Goal: Find specific fact: Find specific fact

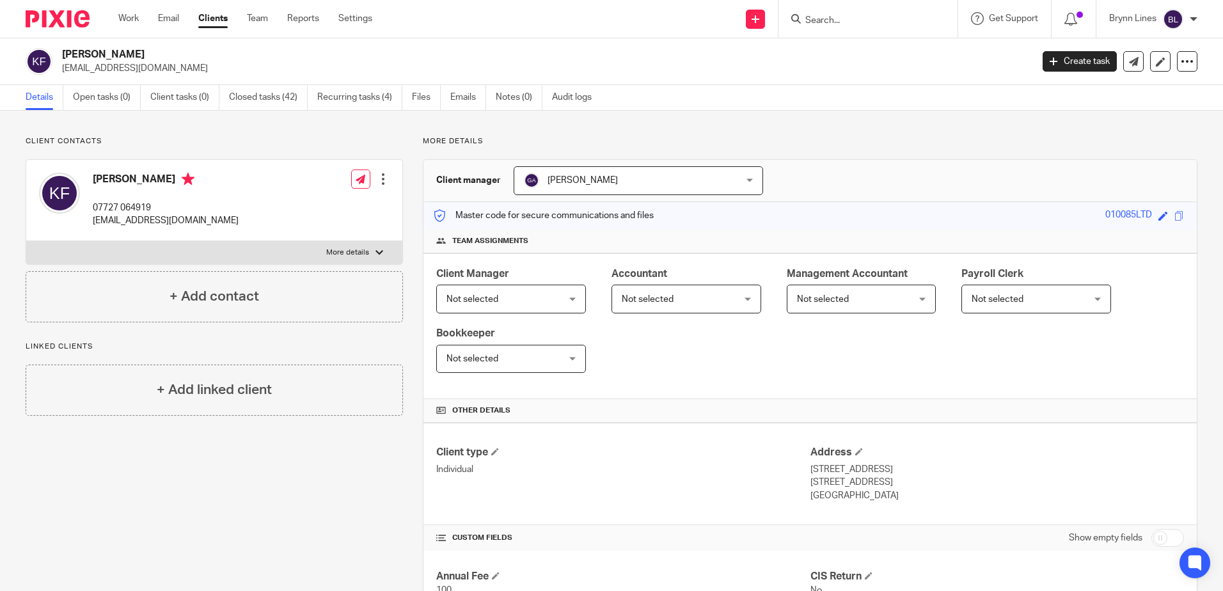
click at [827, 31] on div at bounding box center [867, 19] width 179 height 38
click at [828, 24] on input "Search" at bounding box center [861, 21] width 115 height 12
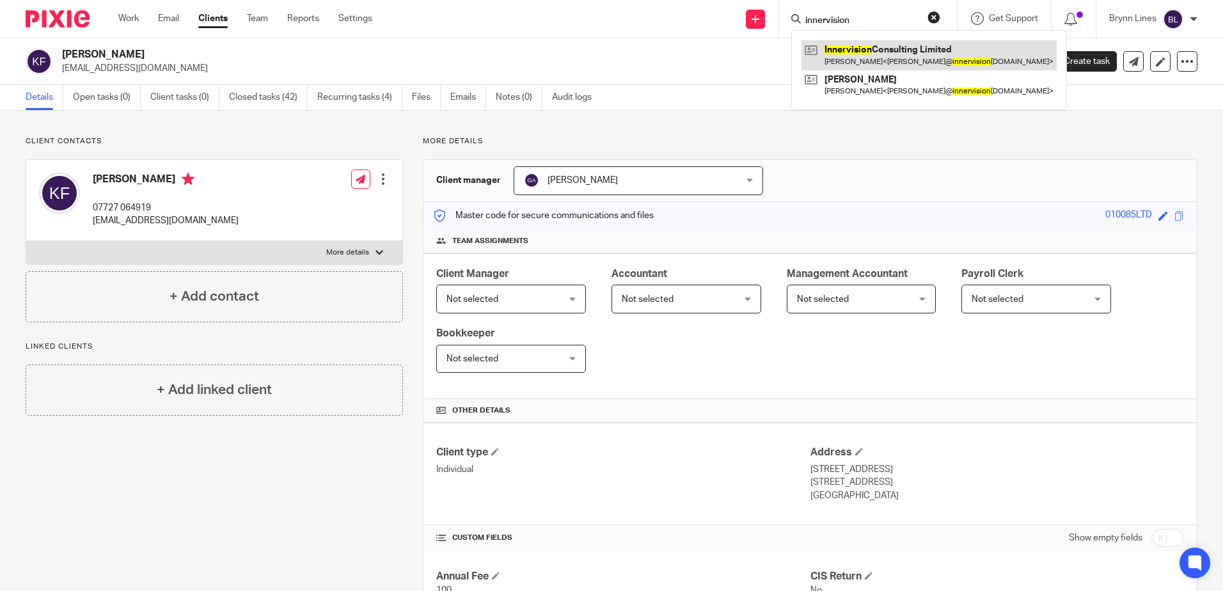
type input "innervision"
click at [860, 65] on link at bounding box center [928, 54] width 255 height 29
click at [843, 55] on link at bounding box center [928, 54] width 255 height 29
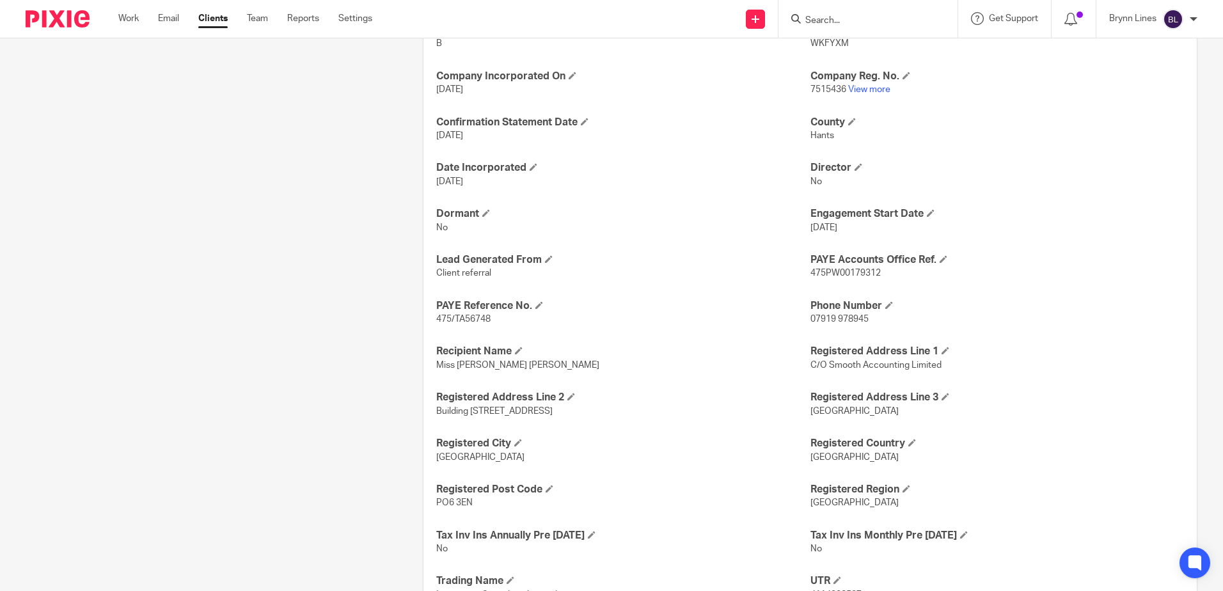
scroll to position [639, 0]
drag, startPoint x: 805, startPoint y: 271, endPoint x: 874, endPoint y: 274, distance: 69.1
click at [874, 274] on span "475PW00179312" at bounding box center [845, 271] width 70 height 9
copy span "475PW00179312"
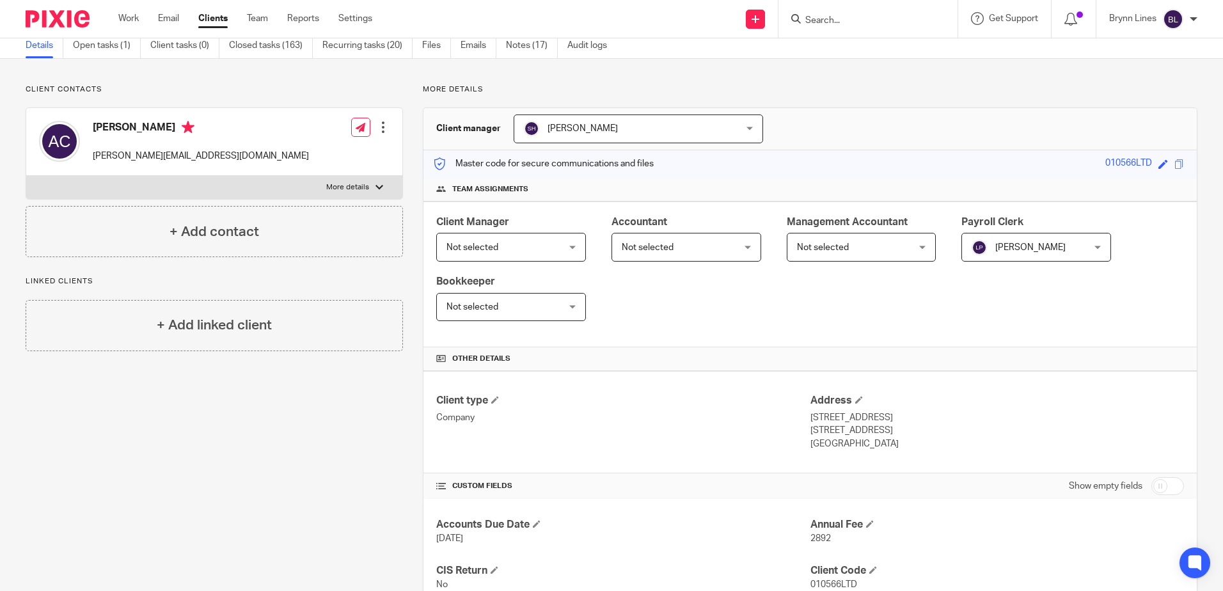
scroll to position [0, 0]
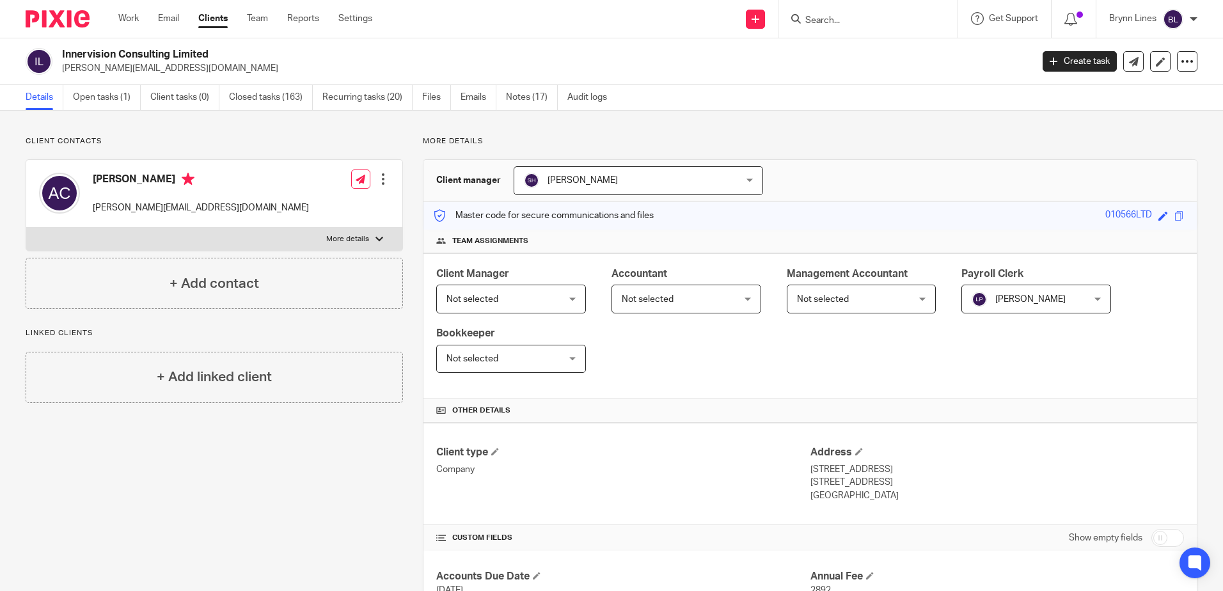
click at [880, 26] on input "Search" at bounding box center [861, 21] width 115 height 12
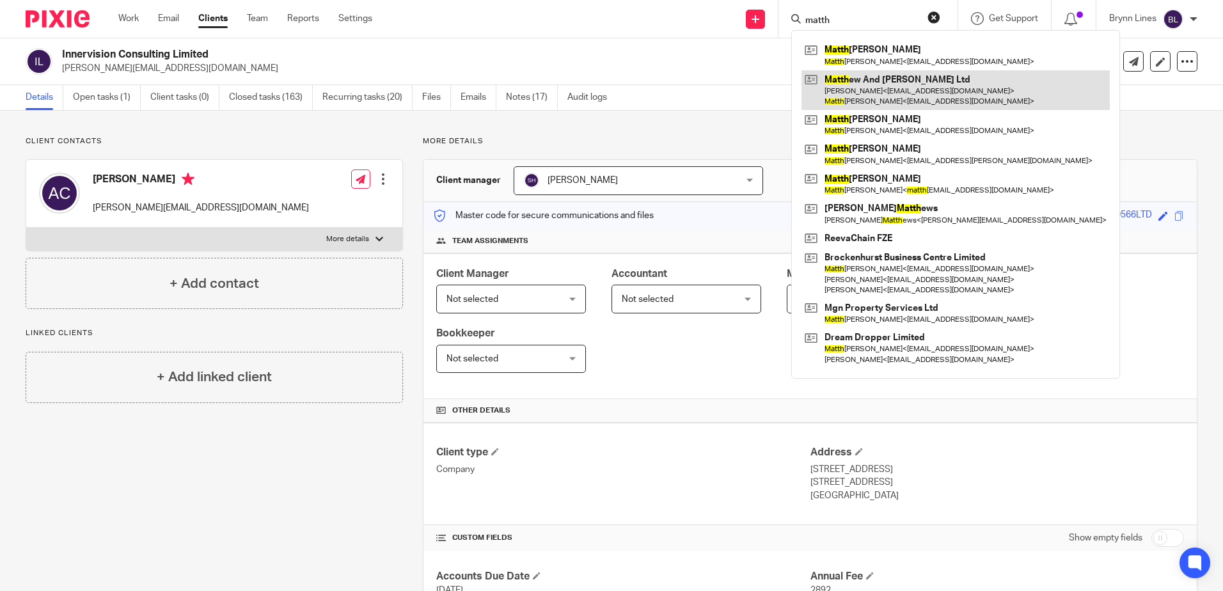
type input "matth"
click at [903, 89] on link at bounding box center [955, 90] width 308 height 40
click at [887, 98] on link at bounding box center [955, 90] width 308 height 40
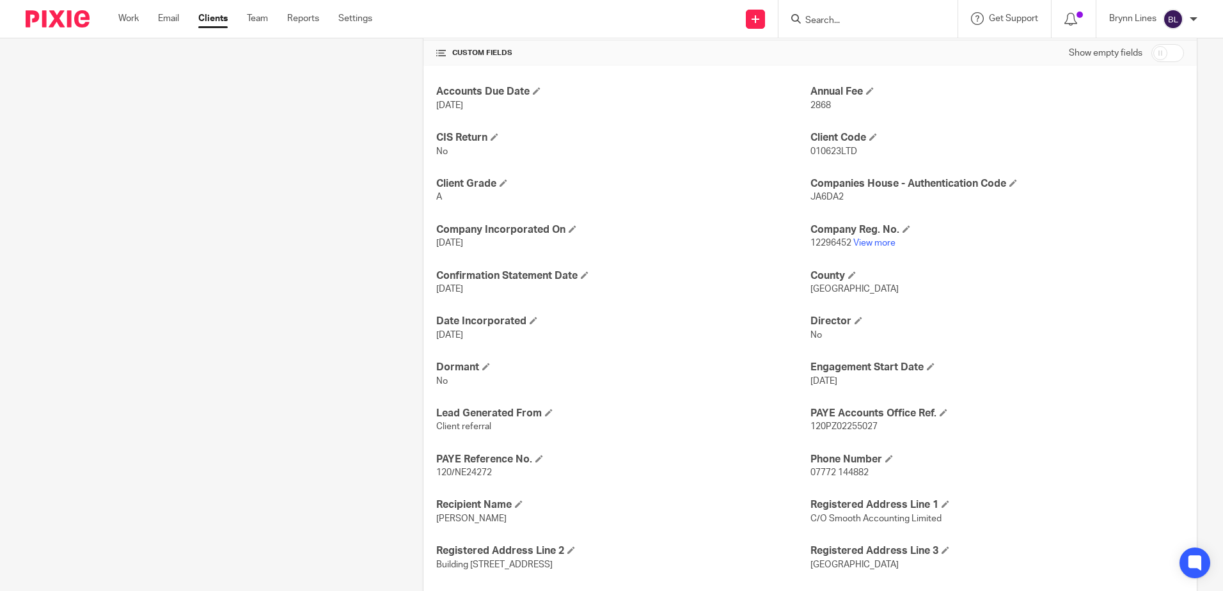
scroll to position [575, 0]
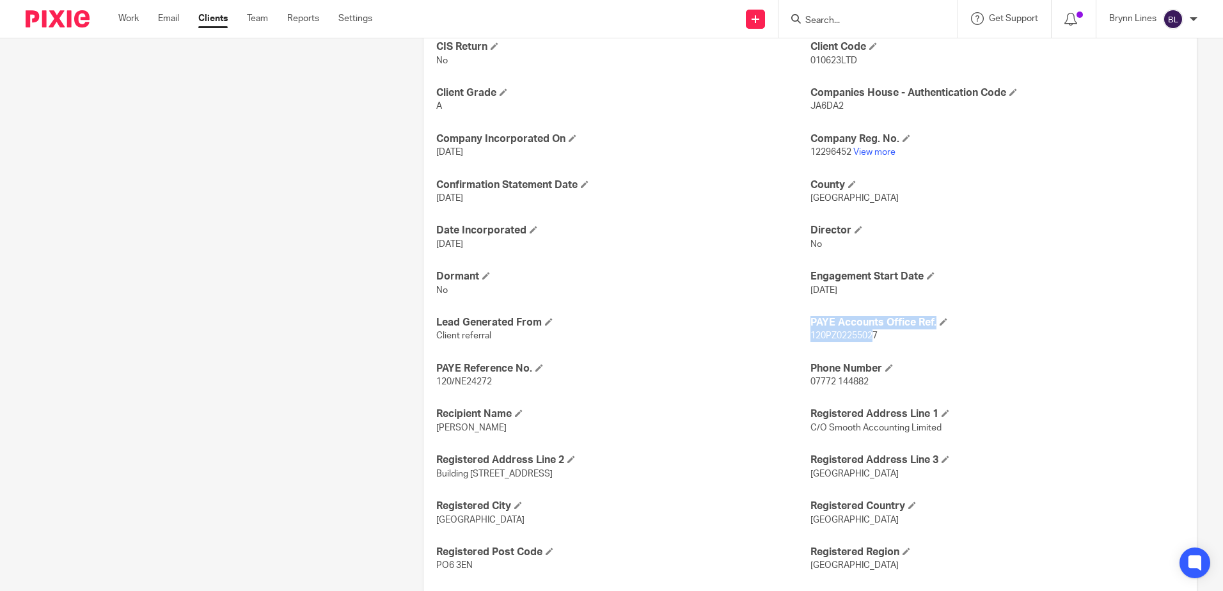
drag, startPoint x: 800, startPoint y: 336, endPoint x: 865, endPoint y: 336, distance: 65.2
click at [865, 336] on div "Accounts Due Date [DATE] Annual Fee 2868 CIS Return No Client Code 010623LTD Cl…" at bounding box center [809, 489] width 773 height 1029
drag, startPoint x: 778, startPoint y: 351, endPoint x: 817, endPoint y: 351, distance: 39.6
click at [778, 350] on div "Accounts Due Date 31 Aug 2026 Annual Fee 2868 CIS Return No Client Code 010623L…" at bounding box center [809, 489] width 773 height 1029
click at [911, 350] on div "Accounts Due Date 31 Aug 2026 Annual Fee 2868 CIS Return No Client Code 010623L…" at bounding box center [809, 489] width 773 height 1029
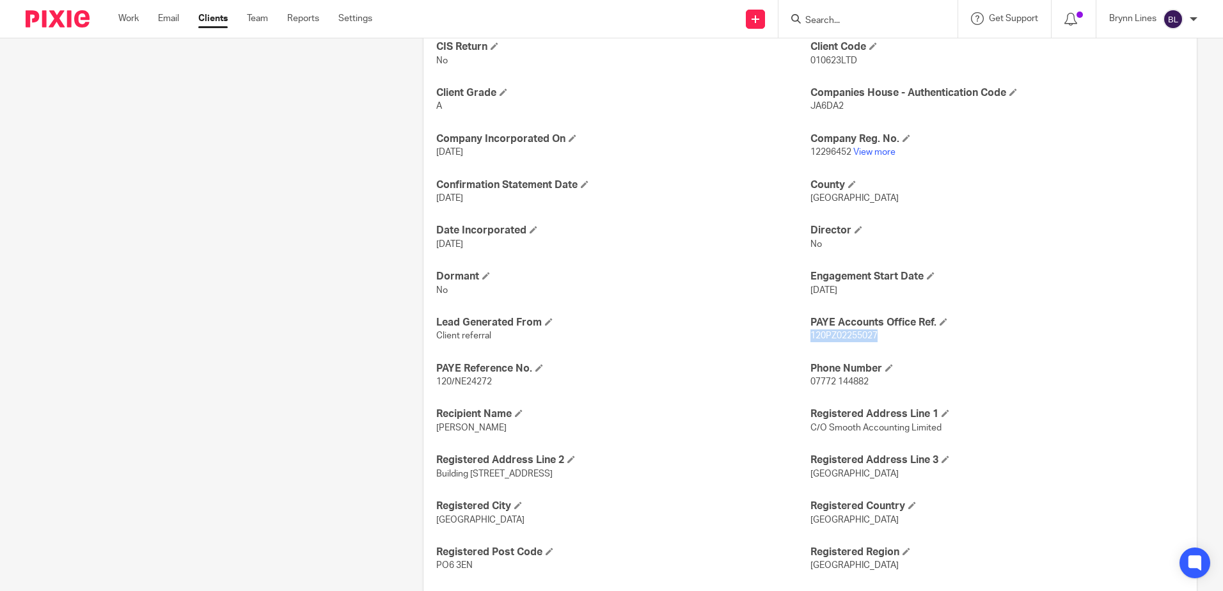
drag, startPoint x: 874, startPoint y: 334, endPoint x: 804, endPoint y: 337, distance: 70.4
click at [810, 337] on p "120PZ02255027" at bounding box center [996, 335] width 373 height 13
copy span "120PZ02255027"
